Goal: Task Accomplishment & Management: Manage account settings

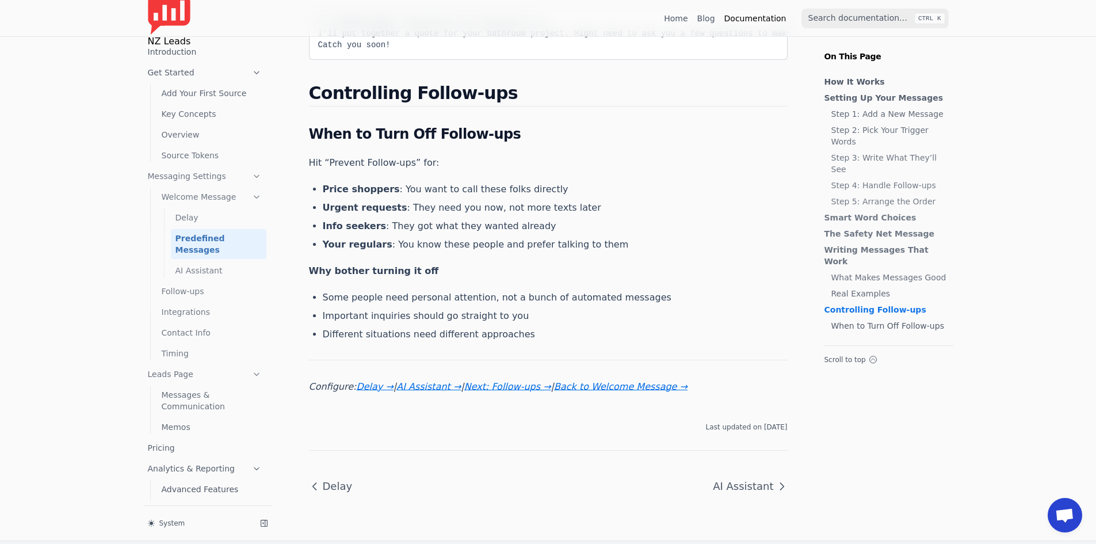
scroll to position [1727, 0]
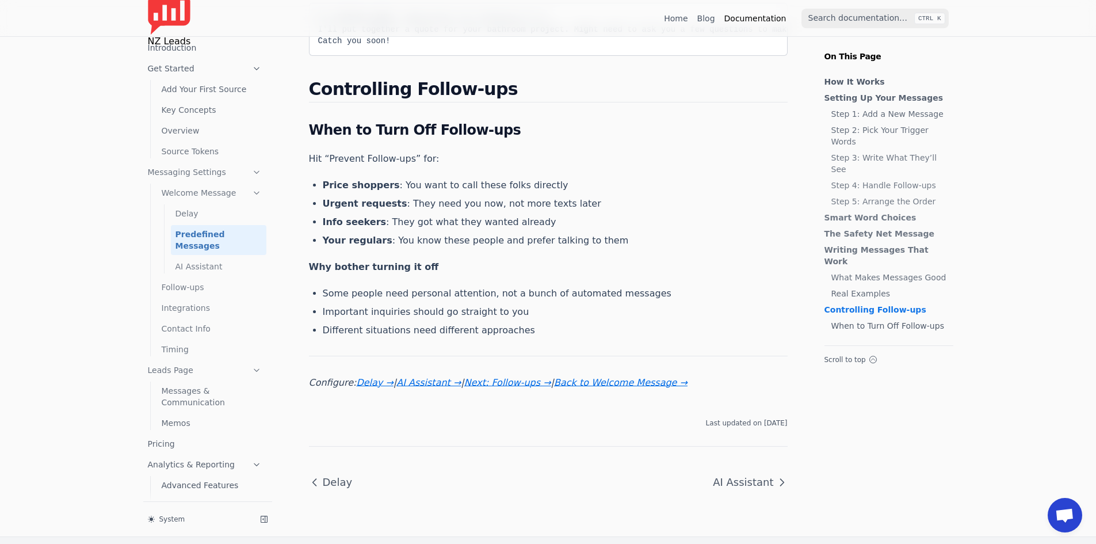
click at [200, 196] on link "Welcome Message" at bounding box center [211, 193] width 109 height 18
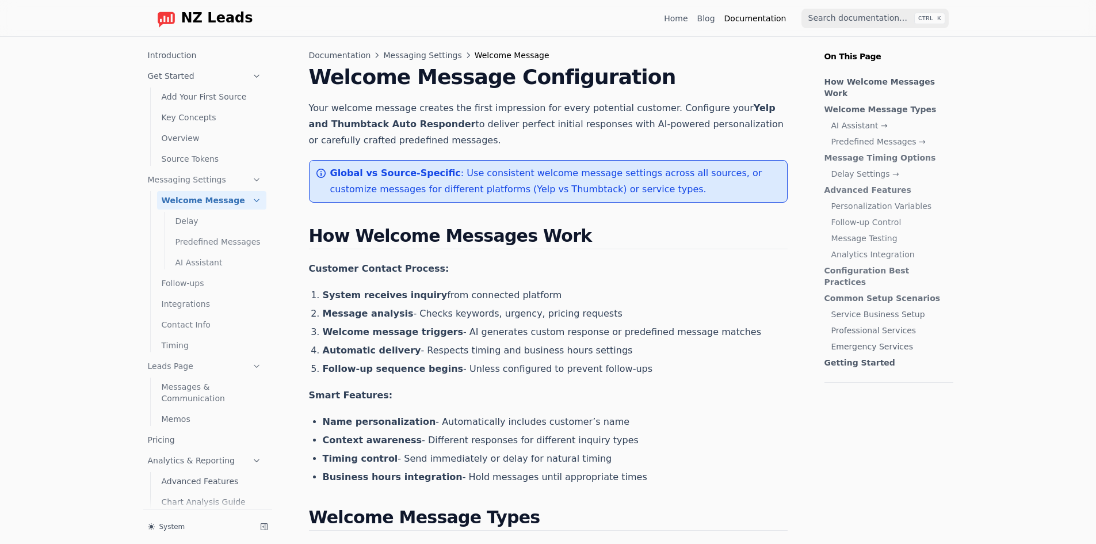
click at [219, 244] on link "Predefined Messages" at bounding box center [219, 242] width 96 height 18
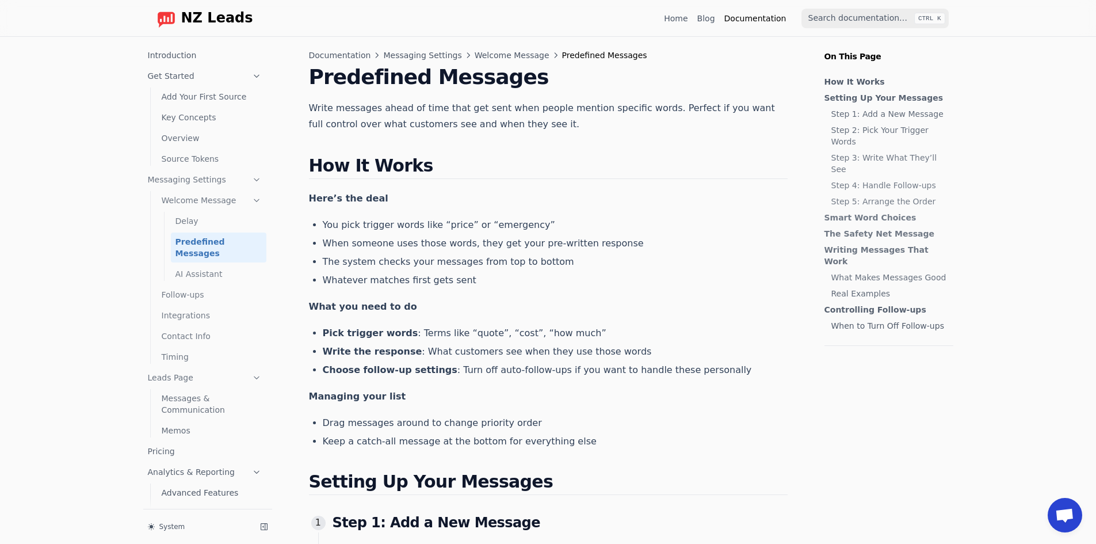
scroll to position [139, 0]
click at [186, 97] on link "Add Your First Source" at bounding box center [211, 96] width 109 height 18
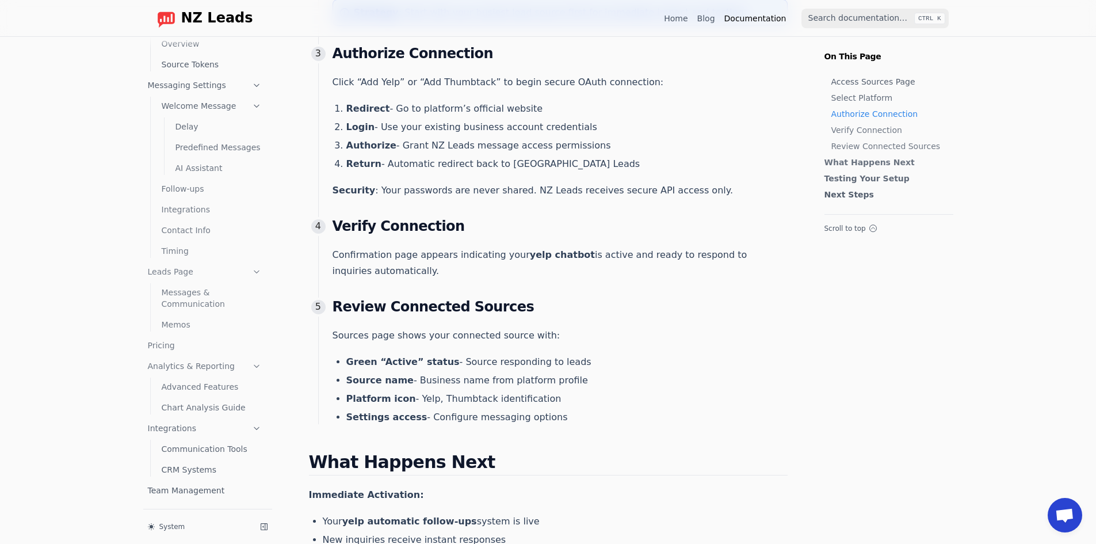
scroll to position [403, 0]
click at [194, 296] on link "Messages & Communication" at bounding box center [211, 298] width 109 height 30
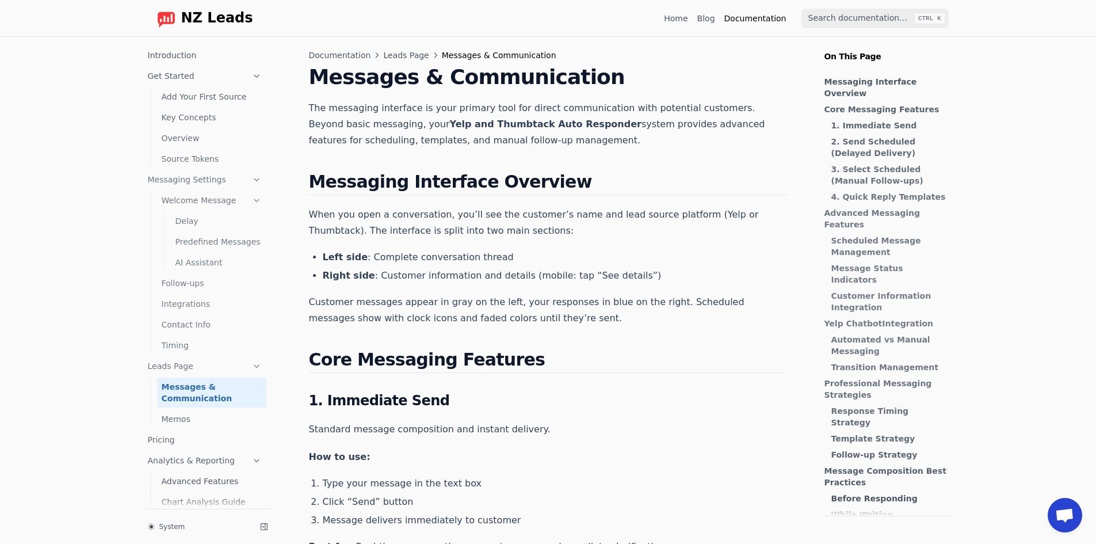
scroll to position [94, 0]
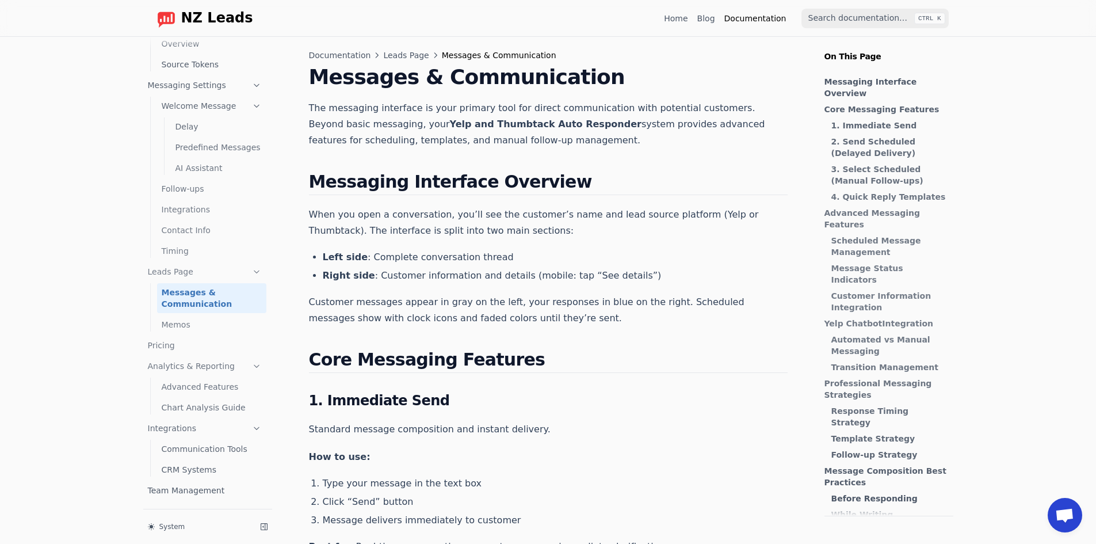
click at [886, 121] on strong "1. Immediate Send" at bounding box center [875, 125] width 86 height 9
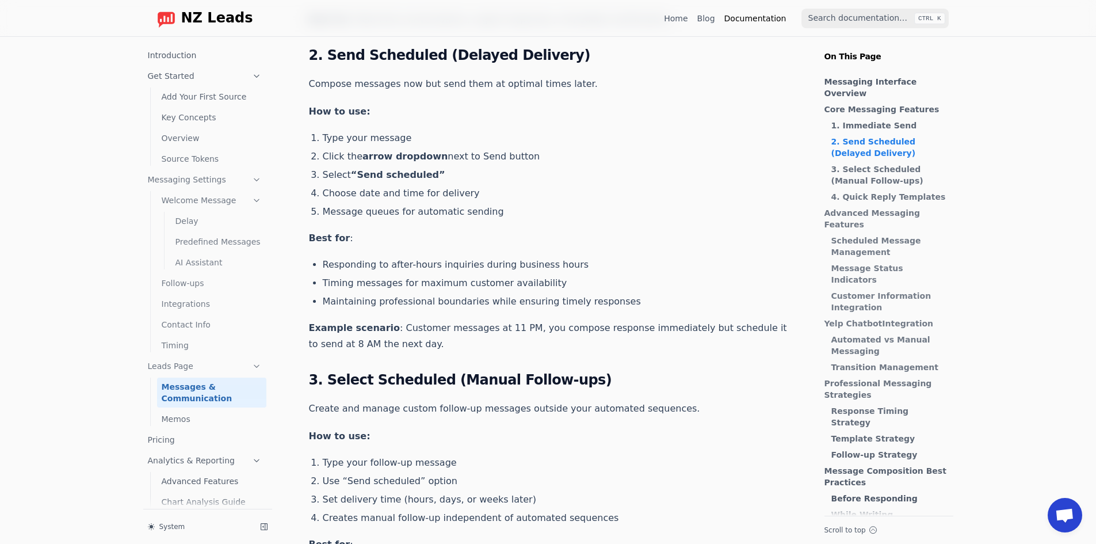
click at [252, 198] on icon at bounding box center [257, 200] width 10 height 10
click at [256, 179] on icon at bounding box center [257, 179] width 10 height 10
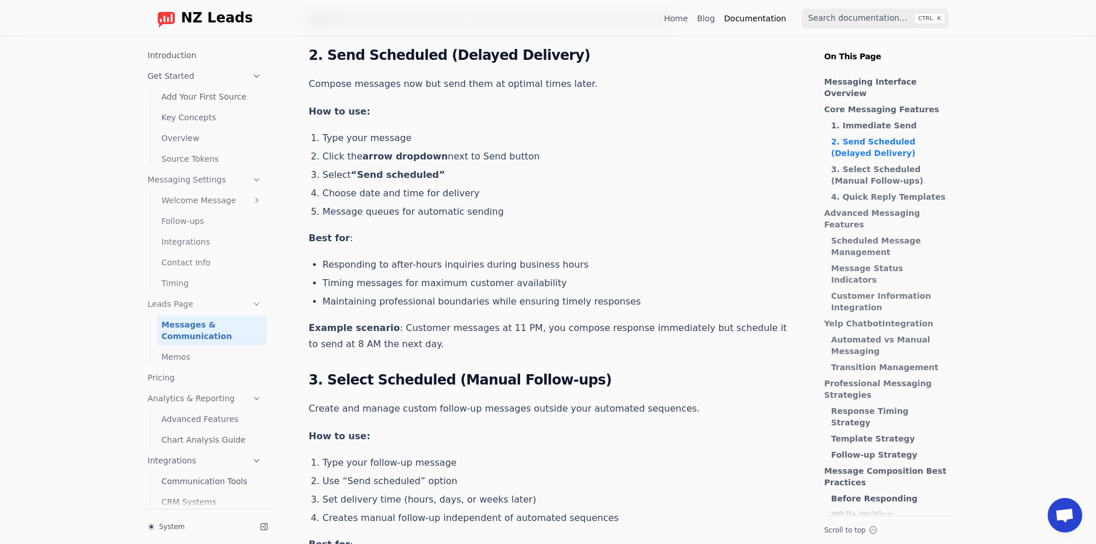
click at [257, 179] on icon at bounding box center [257, 179] width 10 height 10
click at [263, 184] on link "Messaging Settings" at bounding box center [204, 179] width 123 height 18
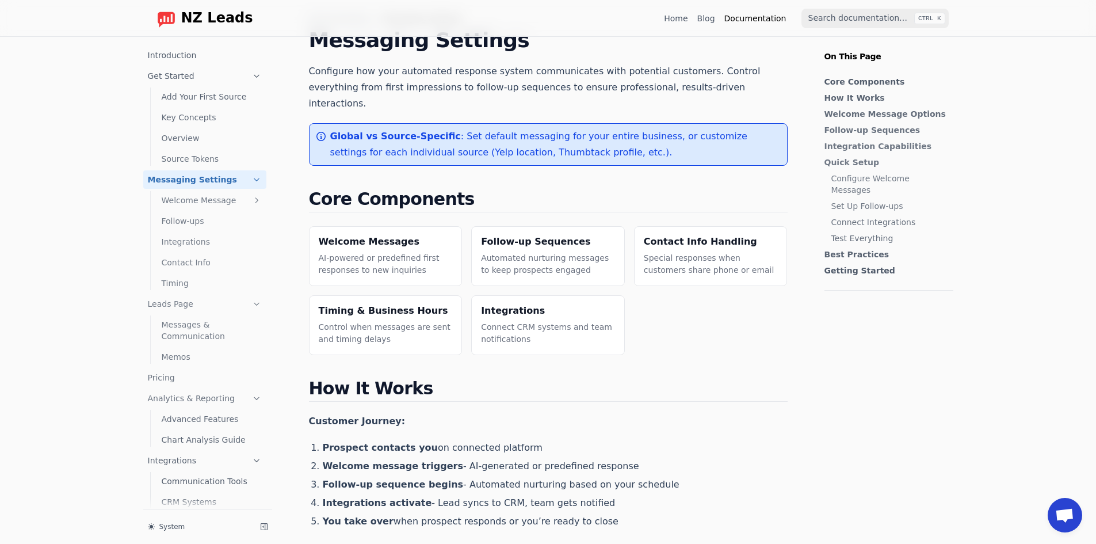
scroll to position [58, 0]
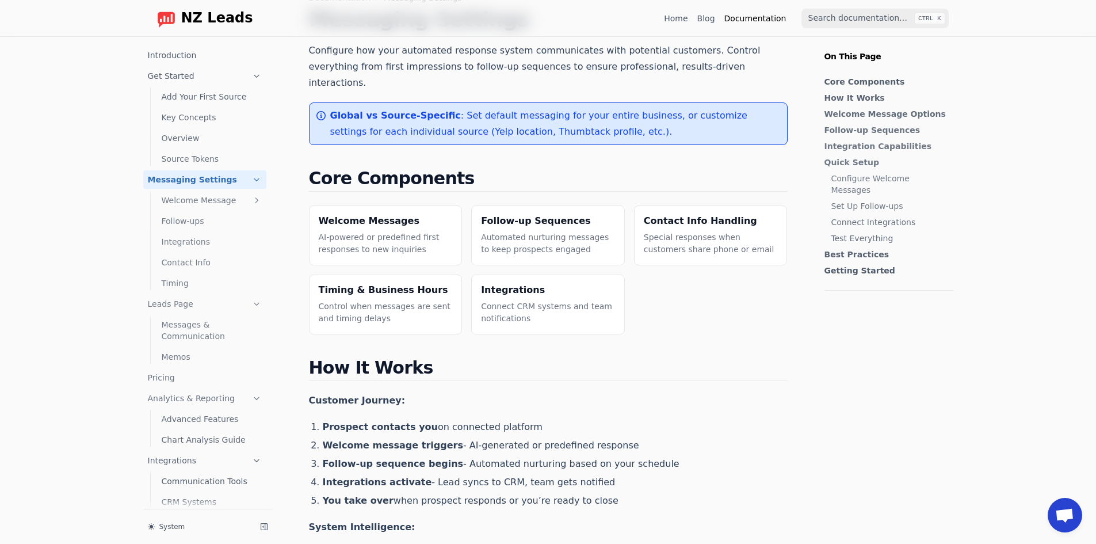
click at [257, 180] on icon at bounding box center [257, 179] width 10 height 10
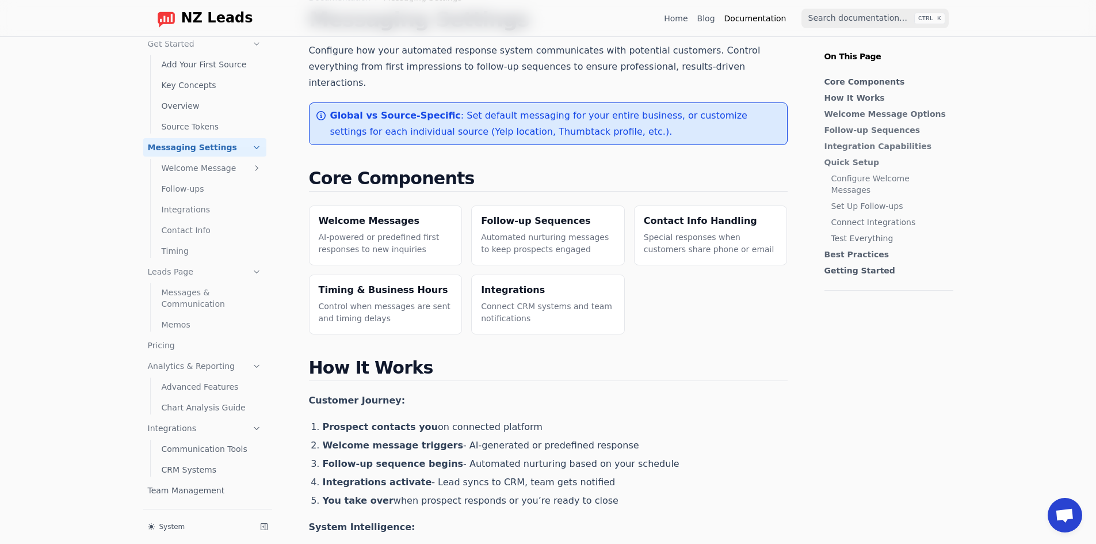
scroll to position [0, 0]
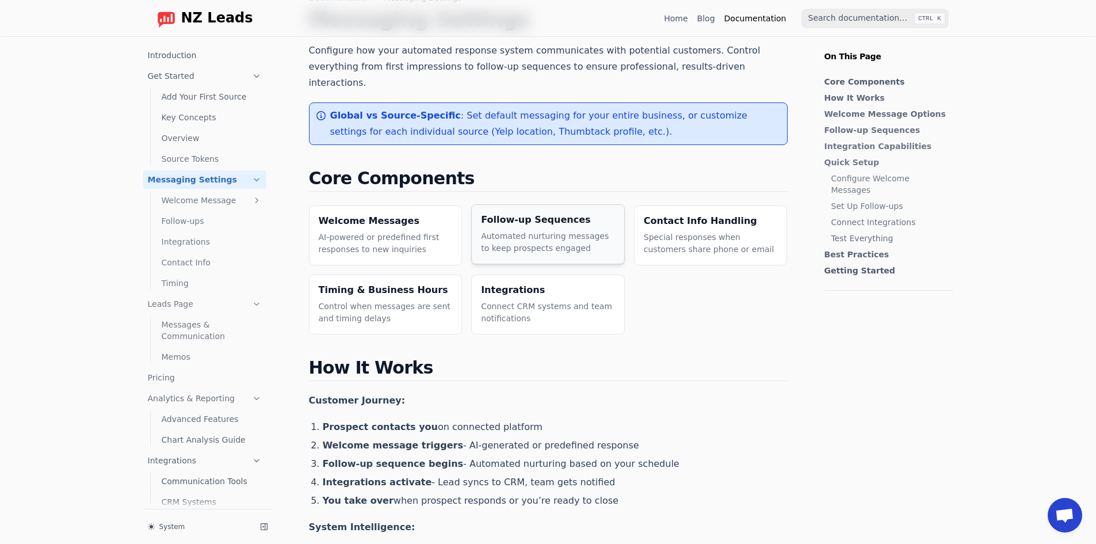
click at [530, 230] on p "Automated nurturing messages to keep prospects engaged" at bounding box center [548, 242] width 134 height 24
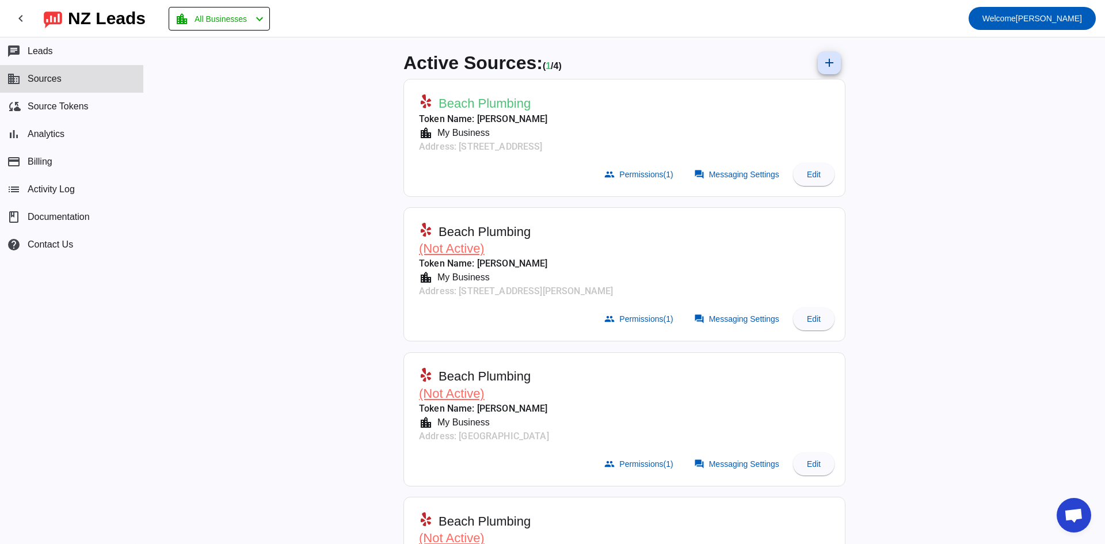
scroll to position [139, 0]
click at [714, 170] on span "Messaging Settings" at bounding box center [744, 174] width 70 height 9
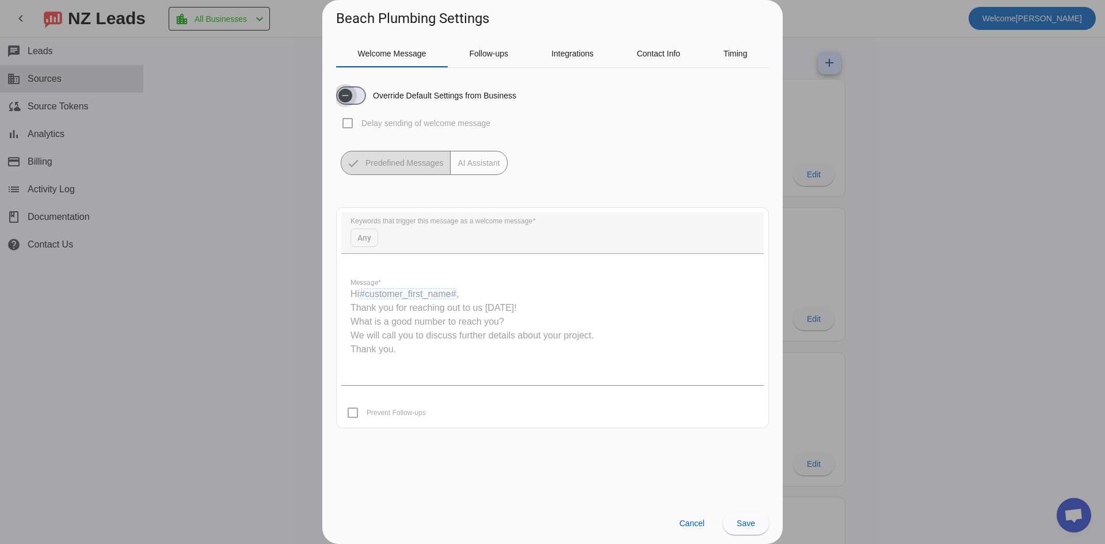
click at [353, 96] on span "button" at bounding box center [345, 95] width 23 height 23
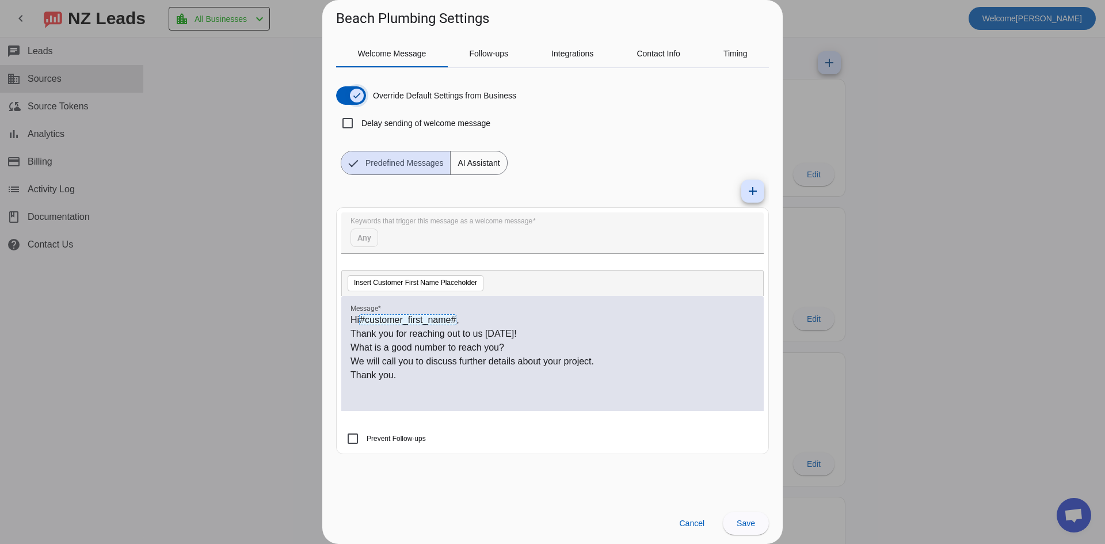
click at [353, 96] on icon "button" at bounding box center [356, 95] width 9 height 9
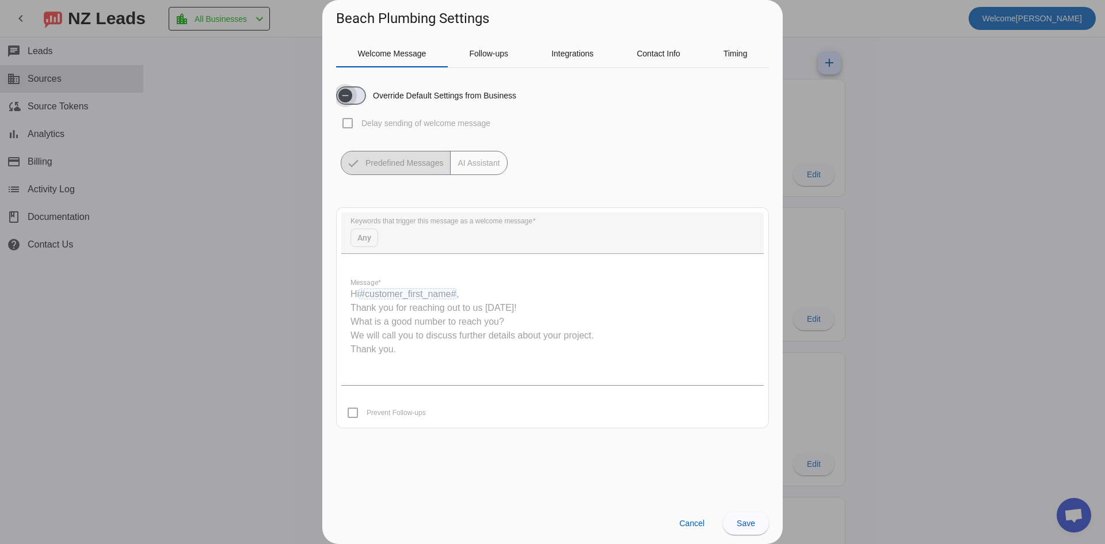
click at [353, 96] on span "button" at bounding box center [345, 95] width 23 height 23
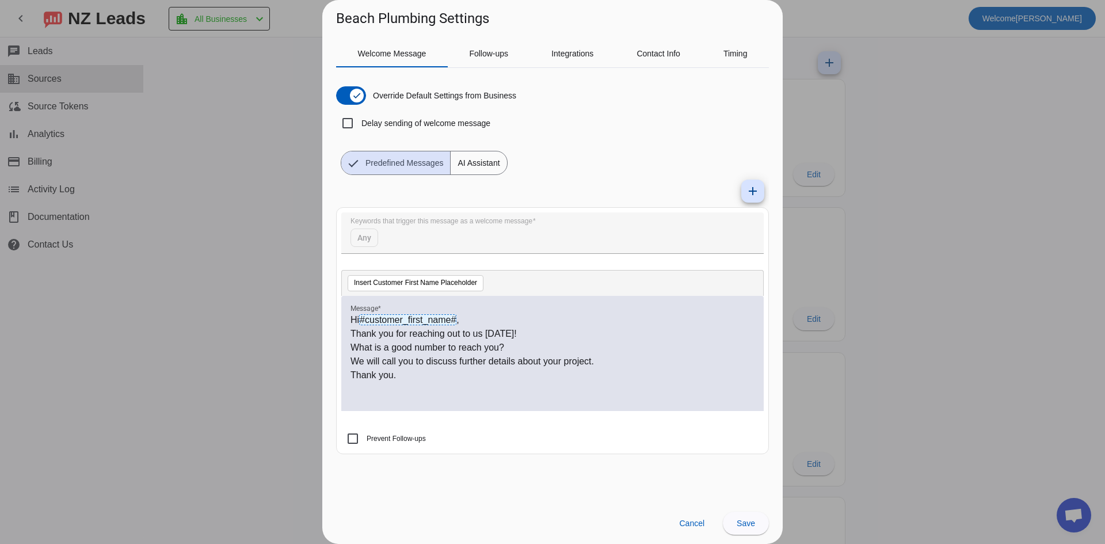
click at [351, 347] on p "What is a good number to reach you?" at bounding box center [553, 348] width 404 height 14
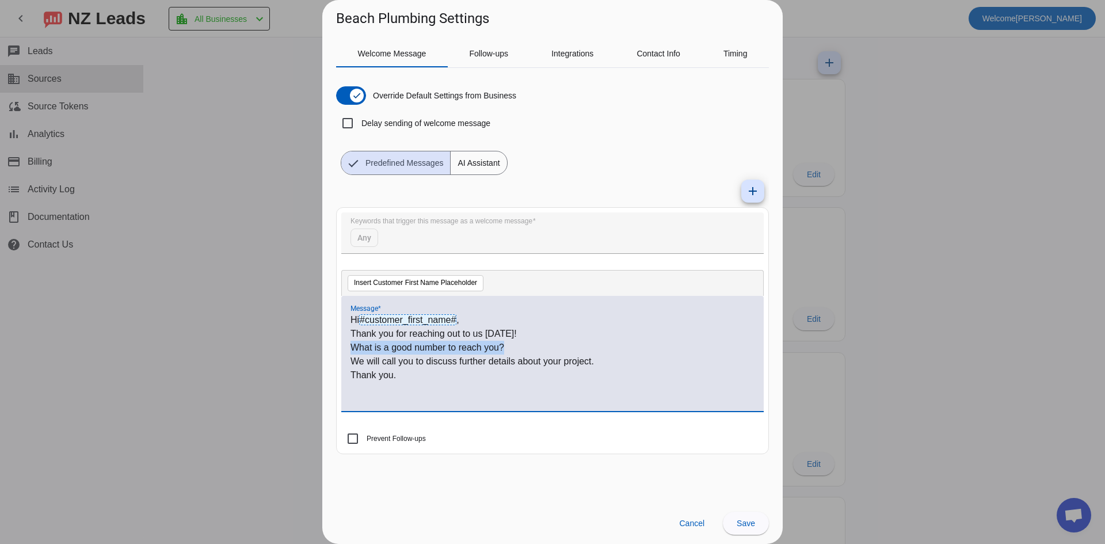
drag, startPoint x: 536, startPoint y: 351, endPoint x: 347, endPoint y: 345, distance: 188.9
click at [347, 345] on div "Hi #customer_first_name# , Thank you for reaching out to us today! What is a go…" at bounding box center [552, 353] width 422 height 115
click at [416, 346] on p "We will call you to discuss further details about your project." at bounding box center [553, 348] width 404 height 14
click at [351, 345] on p "We will call you to discuss further details about your project." at bounding box center [553, 348] width 404 height 14
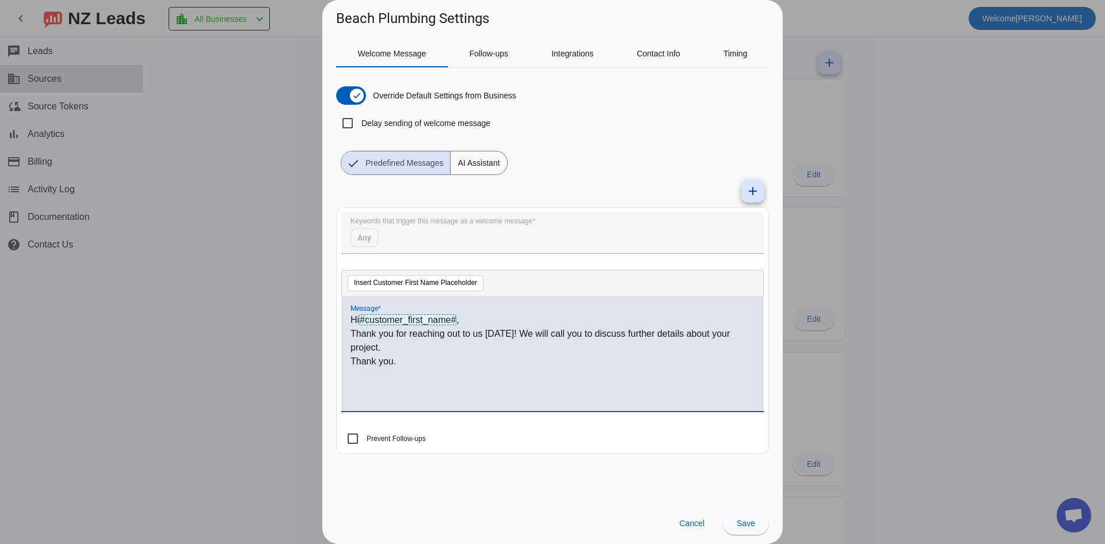
click at [418, 345] on p "Thank you for reaching out to us today! We will call you to discuss further det…" at bounding box center [553, 341] width 404 height 28
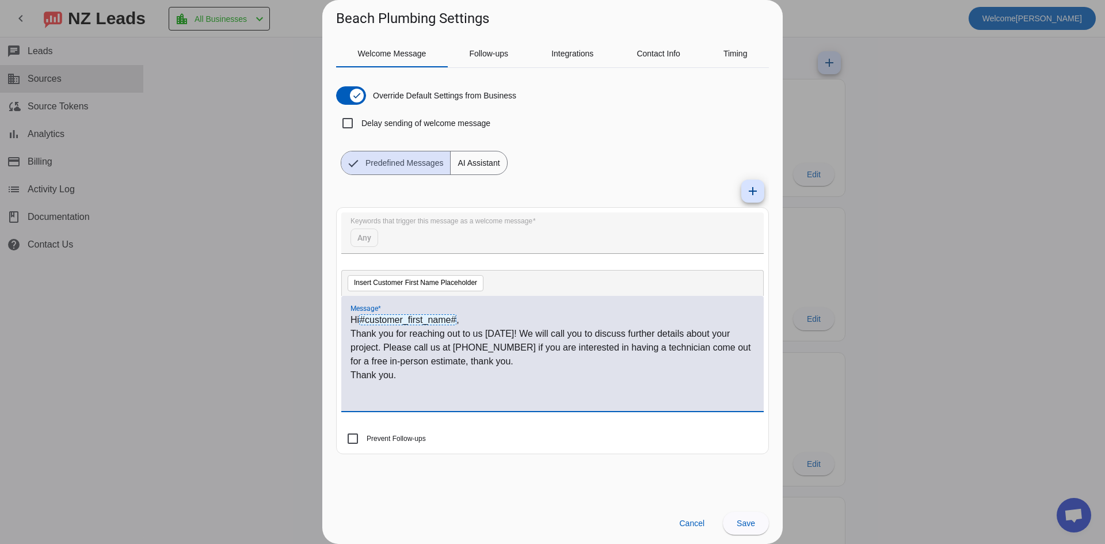
click at [383, 345] on p "Thank you for reaching out to us today! We will call you to discuss further det…" at bounding box center [553, 347] width 404 height 41
click at [410, 349] on p "Thank you for reaching out to us today! We will call you to discuss further det…" at bounding box center [553, 347] width 404 height 41
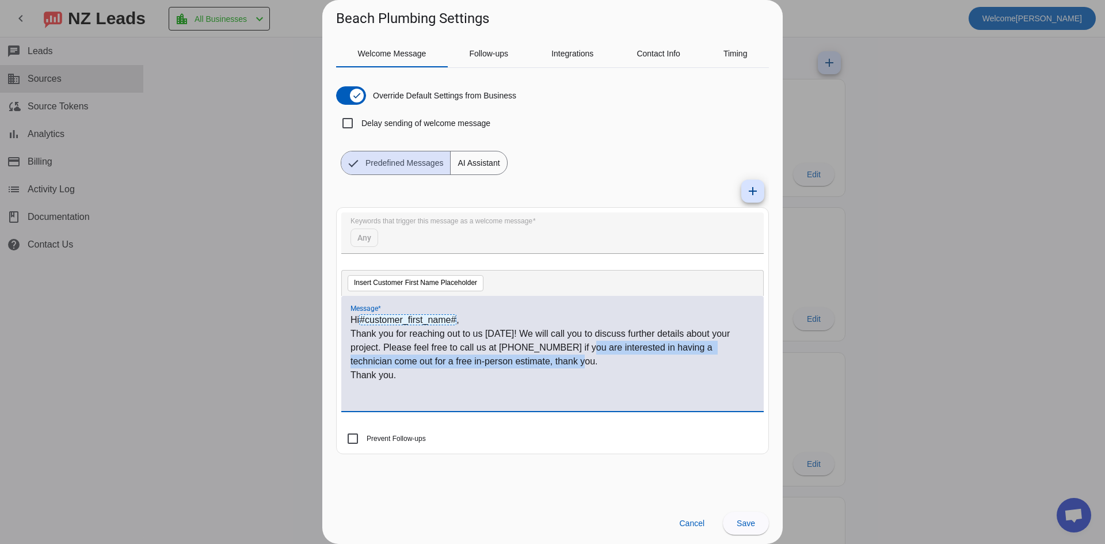
drag, startPoint x: 564, startPoint y: 363, endPoint x: 585, endPoint y: 352, distance: 23.9
click at [585, 352] on p "Thank you for reaching out to us today! We will call you to discuss further det…" at bounding box center [553, 347] width 404 height 41
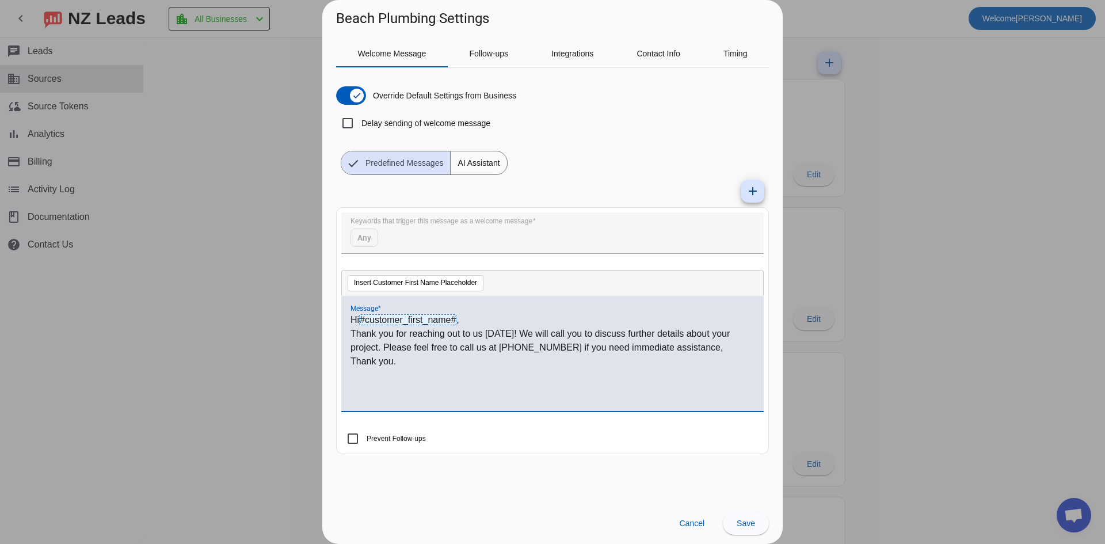
click at [356, 359] on p "Thank you." at bounding box center [553, 362] width 404 height 14
click at [378, 345] on p "Thank you for reaching out to us today! We will call you to discuss further det…" at bounding box center [553, 347] width 404 height 41
click at [384, 345] on p "Thank you for reaching out to us today! We will call you to discuss further det…" at bounding box center [553, 347] width 404 height 41
click at [363, 93] on span "button" at bounding box center [357, 96] width 14 height 14
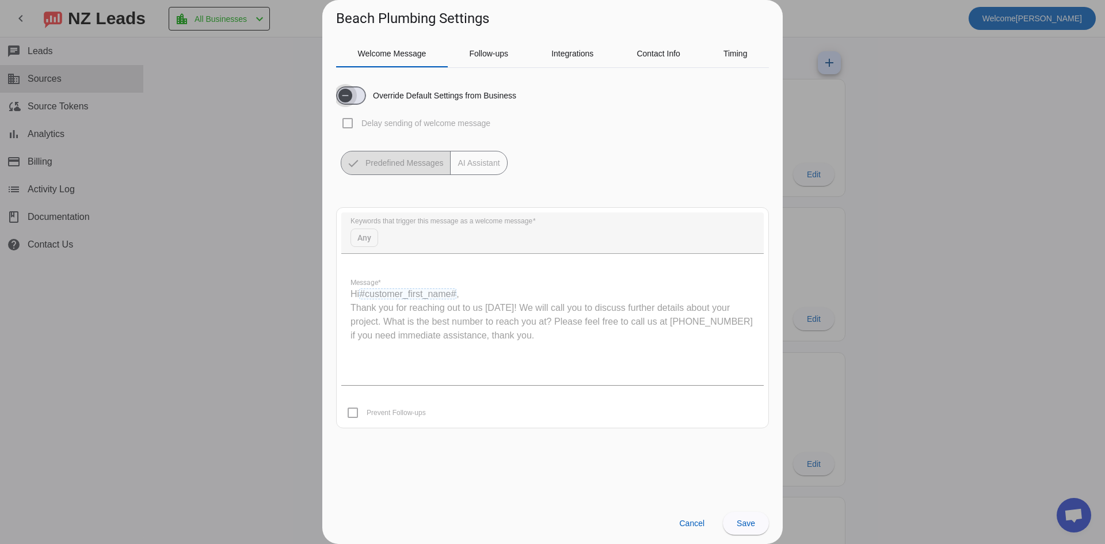
click at [355, 93] on span "button" at bounding box center [345, 95] width 23 height 23
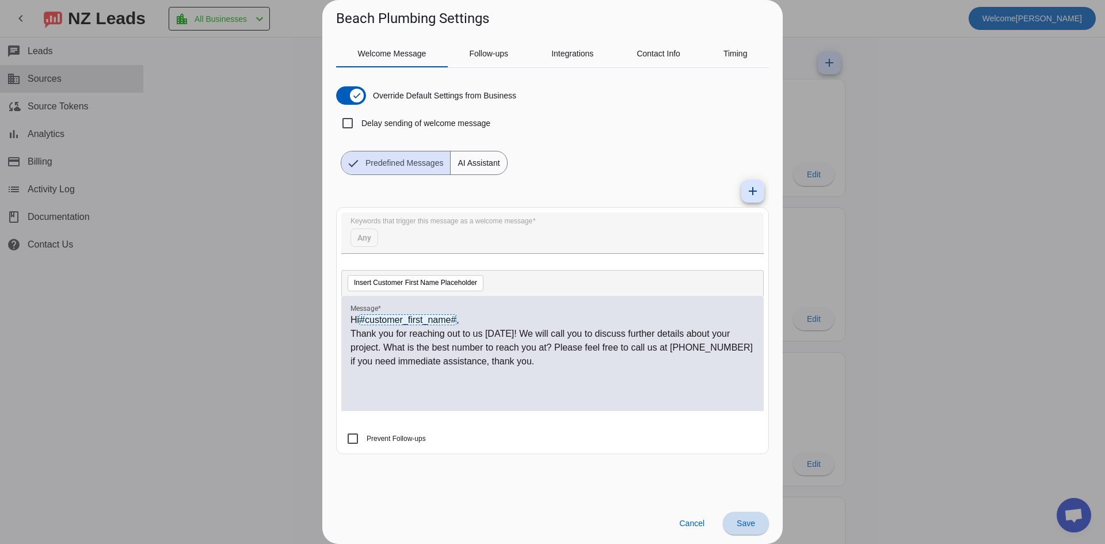
click at [756, 523] on span at bounding box center [746, 523] width 46 height 28
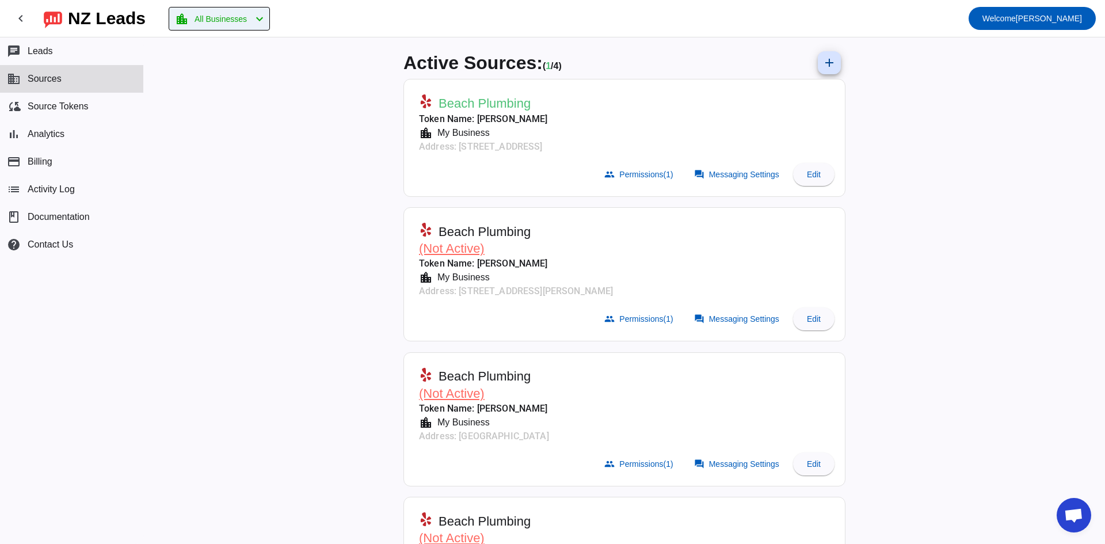
click at [266, 20] on mat-icon "chevron_left" at bounding box center [260, 19] width 14 height 14
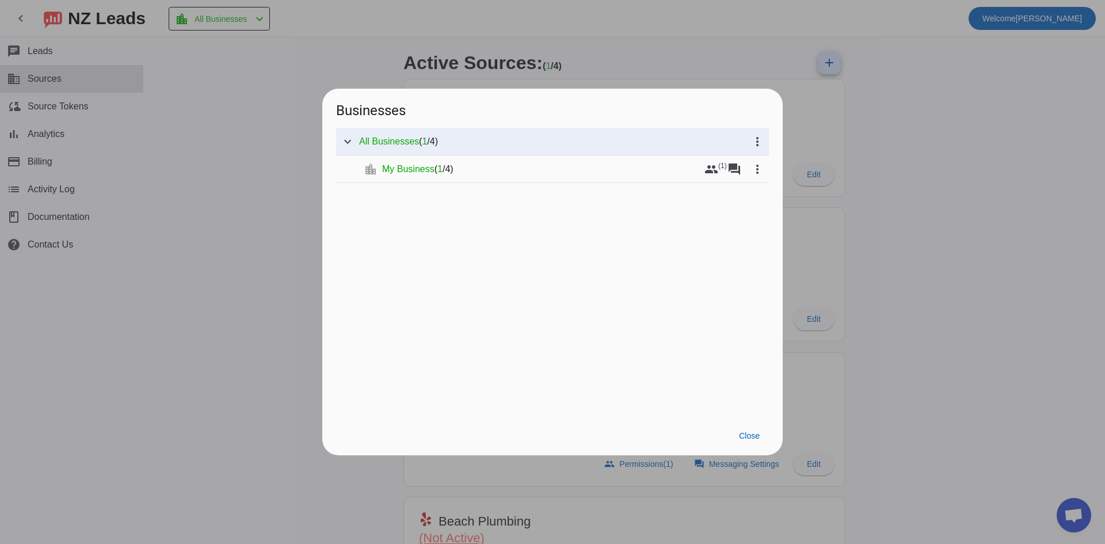
click at [941, 186] on div at bounding box center [552, 272] width 1105 height 544
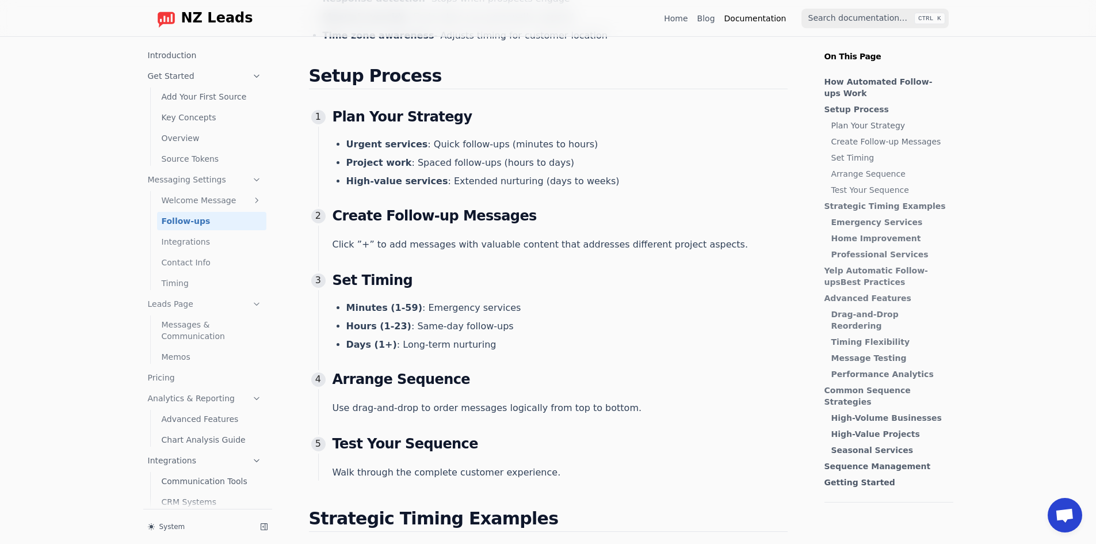
scroll to position [460, 0]
